Goal: Task Accomplishment & Management: Manage account settings

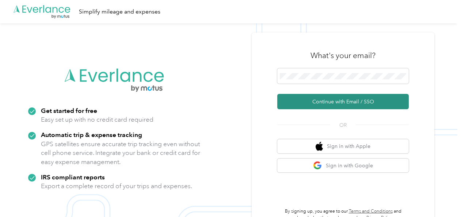
click at [323, 98] on button "Continue with Email / SSO" at bounding box center [344, 101] width 132 height 15
click at [329, 102] on button "Continue with Email / SSO" at bounding box center [344, 101] width 132 height 15
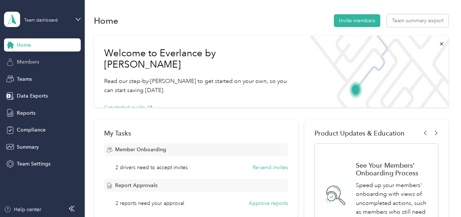
click at [27, 61] on span "Members" at bounding box center [28, 62] width 22 height 8
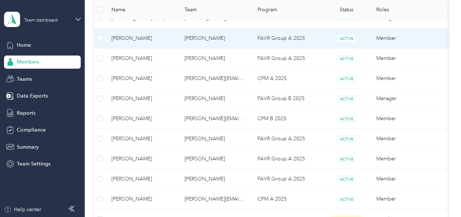
scroll to position [250, 0]
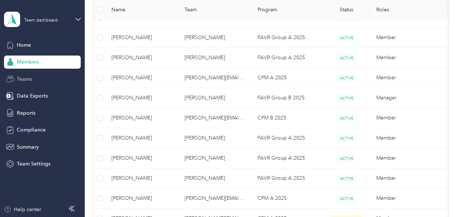
click at [26, 78] on span "Teams" at bounding box center [24, 79] width 15 height 8
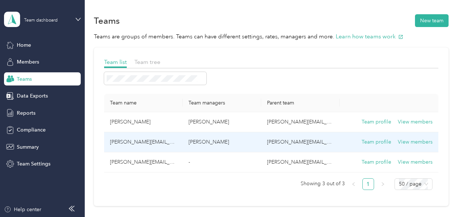
click at [144, 137] on td "[PERSON_NAME][EMAIL_ADDRESS][PERSON_NAME][DOMAIN_NAME]" at bounding box center [143, 142] width 79 height 20
click at [418, 142] on button "View members" at bounding box center [415, 142] width 35 height 8
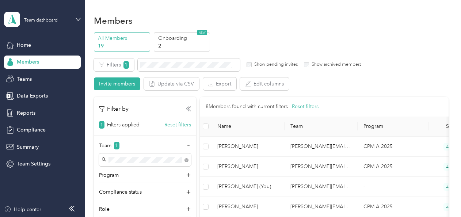
click at [78, 16] on div "Team dashboard" at bounding box center [42, 20] width 77 height 26
click at [22, 112] on span "Reports" at bounding box center [26, 113] width 19 height 8
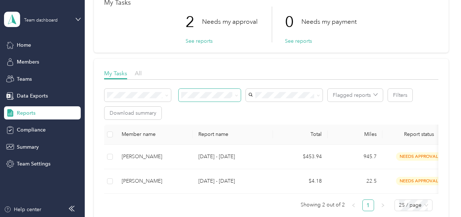
scroll to position [56, 0]
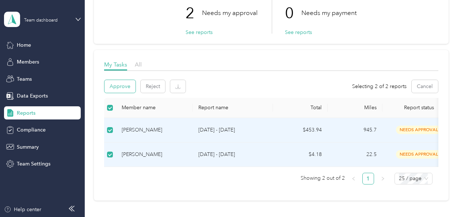
click at [121, 83] on button "Approve" at bounding box center [120, 86] width 31 height 13
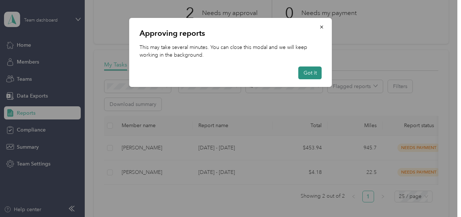
click at [309, 72] on button "Got it" at bounding box center [310, 73] width 23 height 13
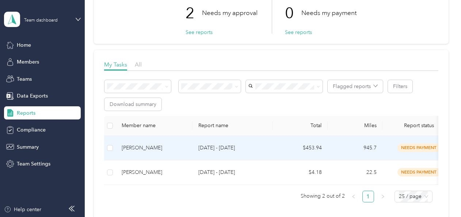
click at [140, 146] on div "[PERSON_NAME]" at bounding box center [154, 148] width 65 height 8
